Goal: Task Accomplishment & Management: Manage account settings

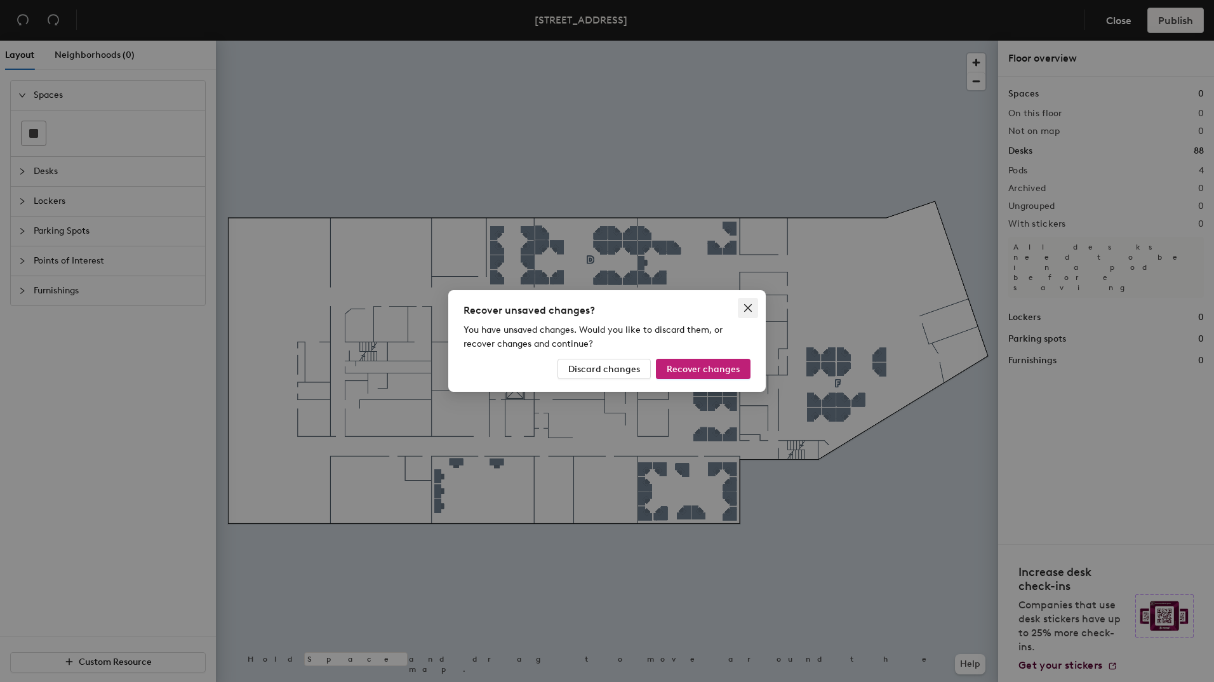
click at [746, 305] on icon "close" at bounding box center [748, 308] width 8 height 8
